Goal: Task Accomplishment & Management: Use online tool/utility

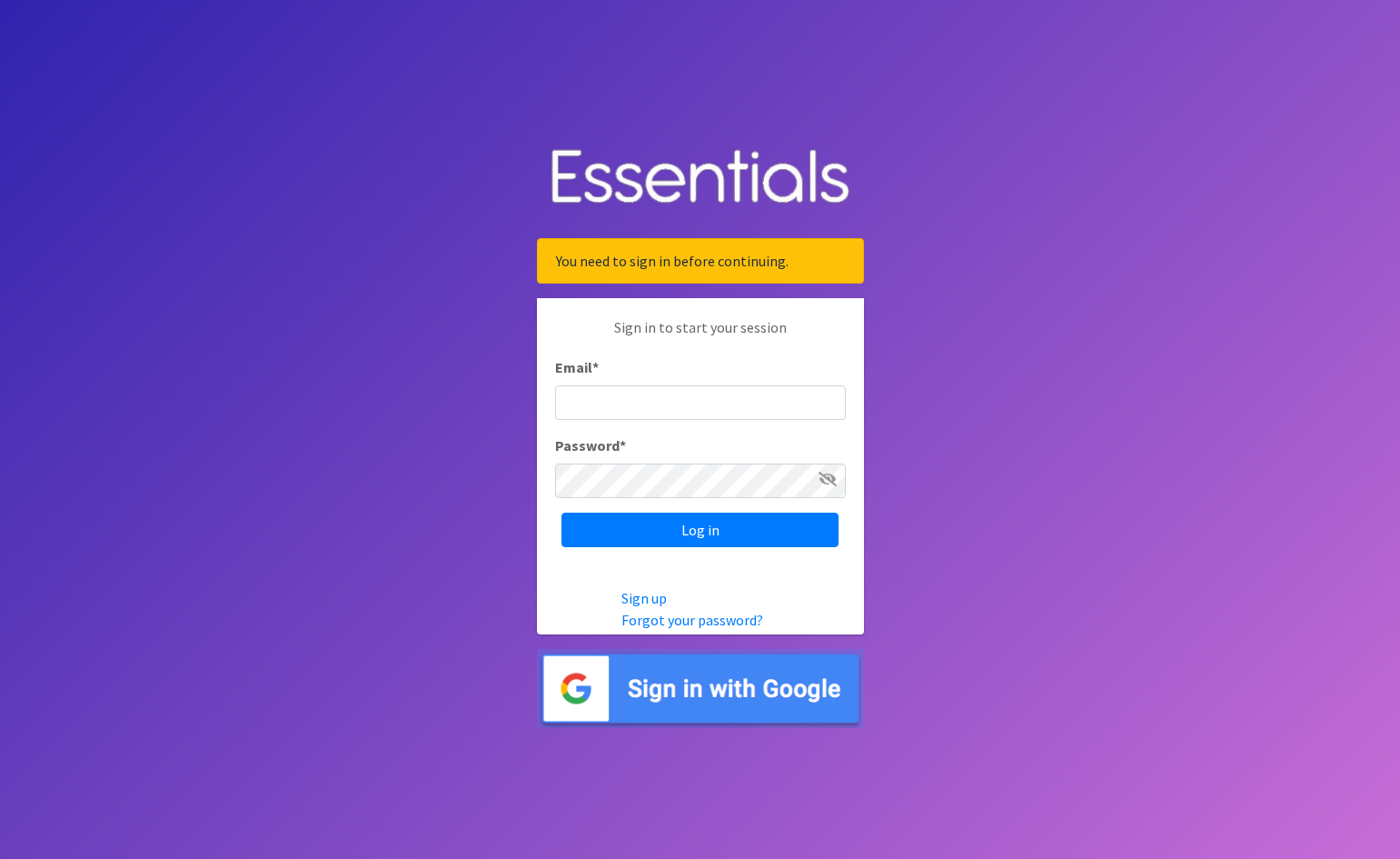
click at [656, 405] on input "Email *" at bounding box center [700, 402] width 291 height 35
type input "[EMAIL_ADDRESS][DOMAIN_NAME]"
click at [561, 513] on input "Log in" at bounding box center [699, 529] width 277 height 35
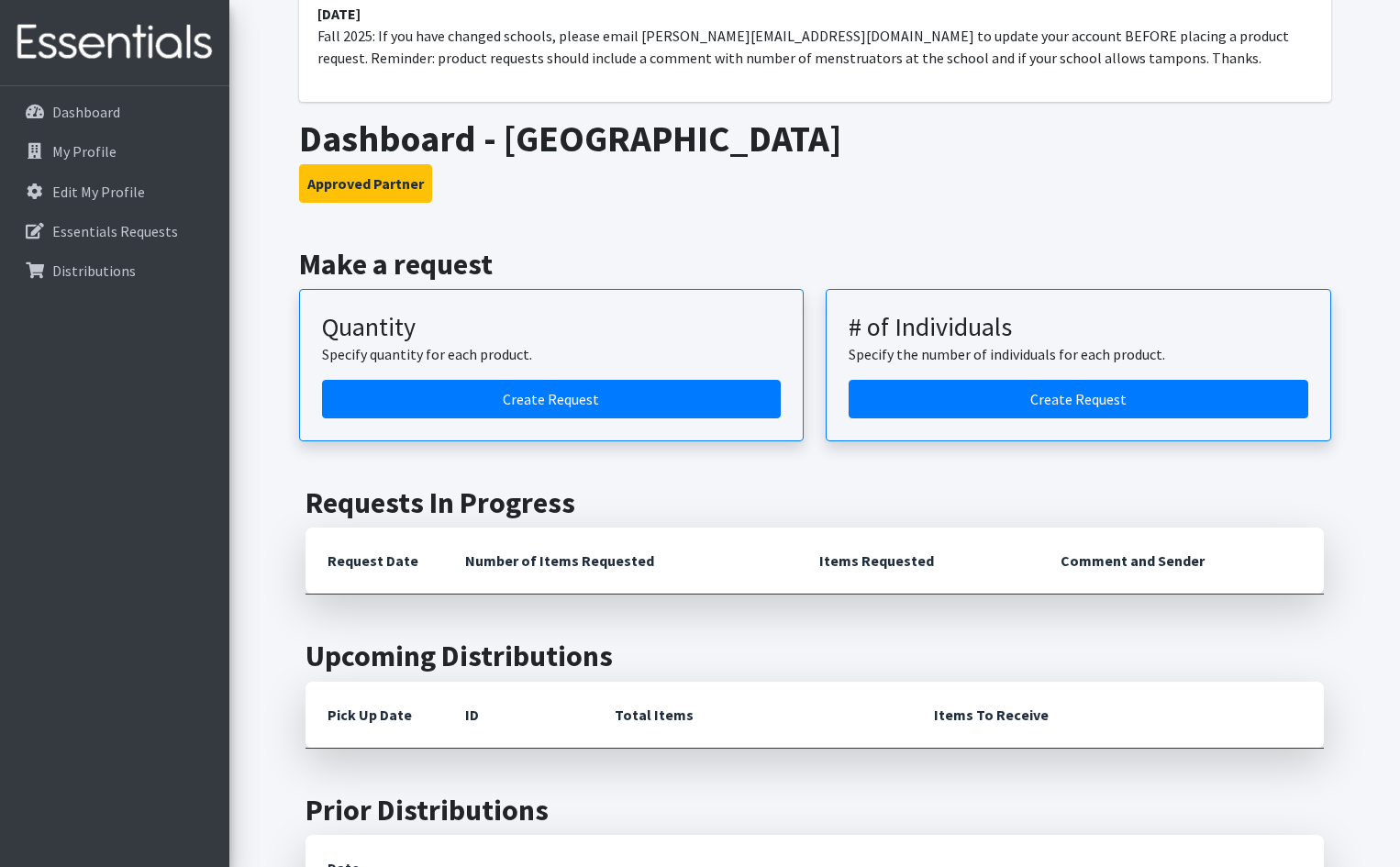
scroll to position [184, 0]
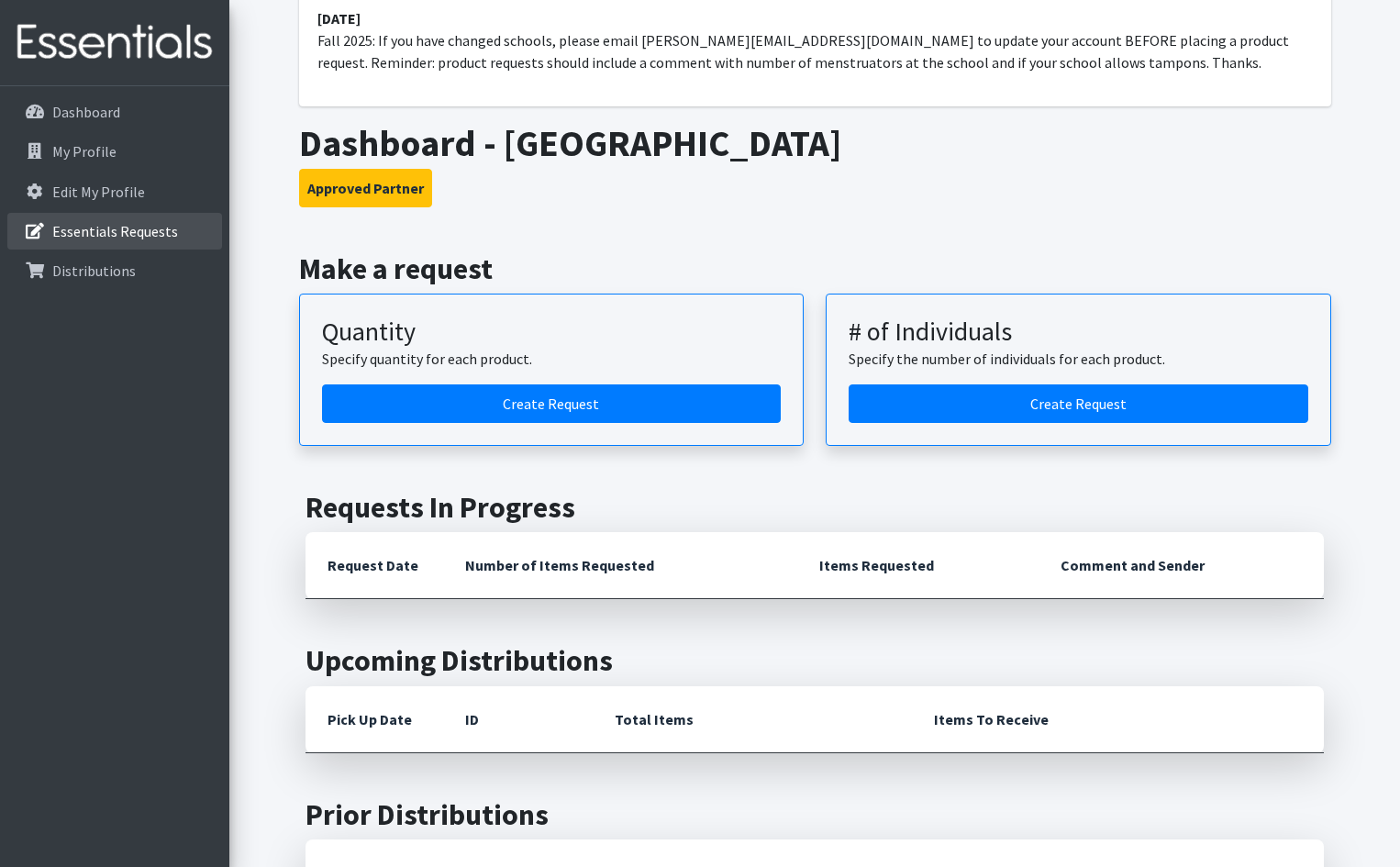
click at [136, 231] on p "Essentials Requests" at bounding box center [115, 230] width 126 height 18
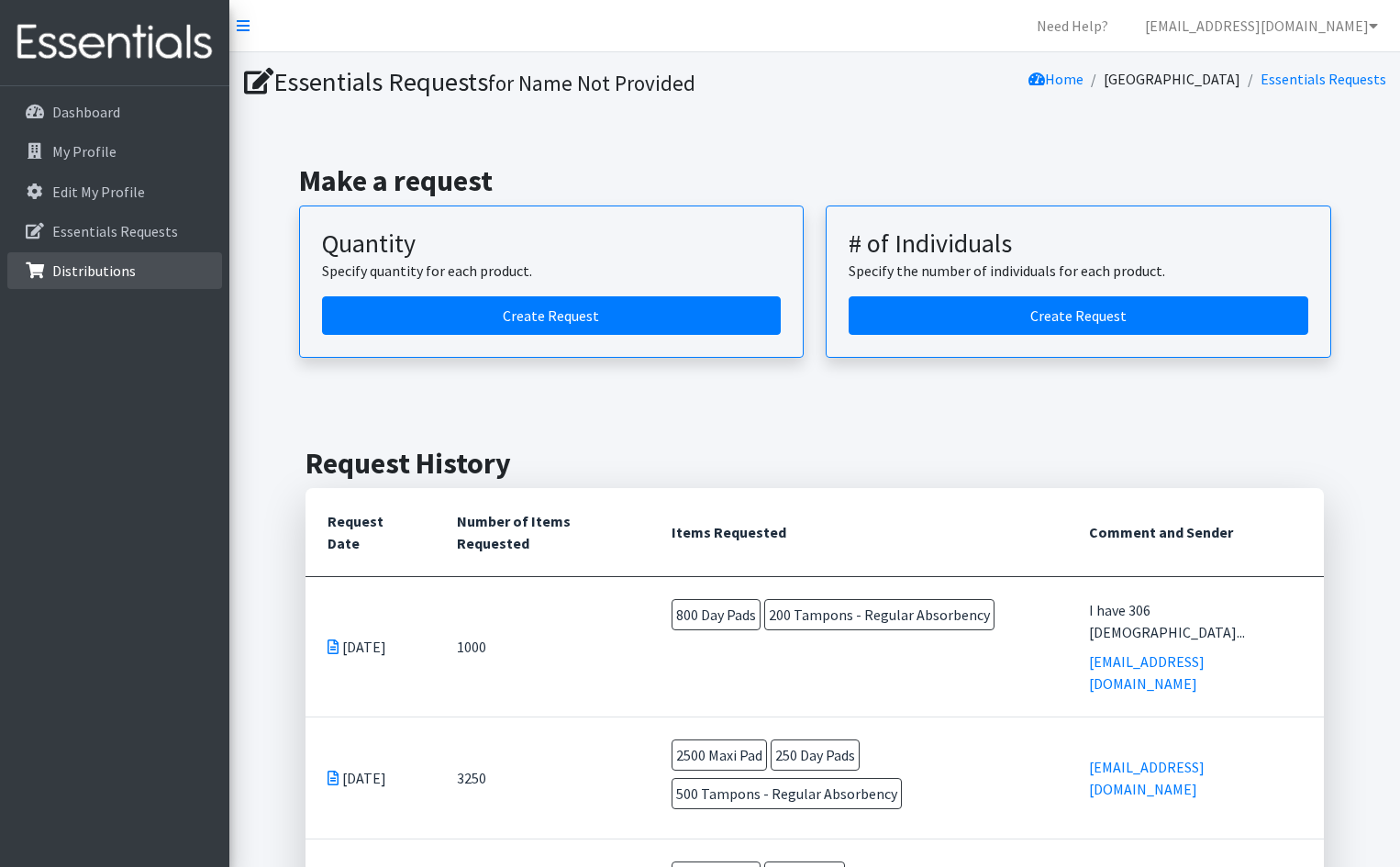
click at [82, 267] on p "Distributions" at bounding box center [94, 270] width 83 height 18
